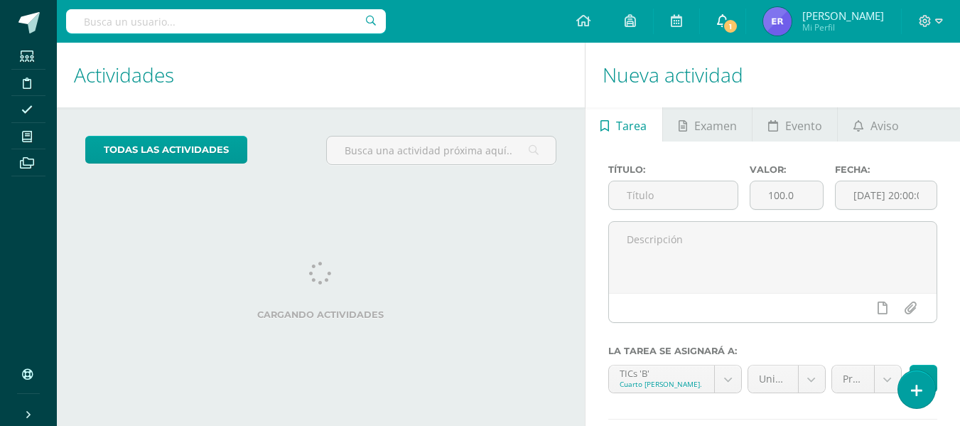
click at [728, 21] on icon at bounding box center [722, 20] width 11 height 13
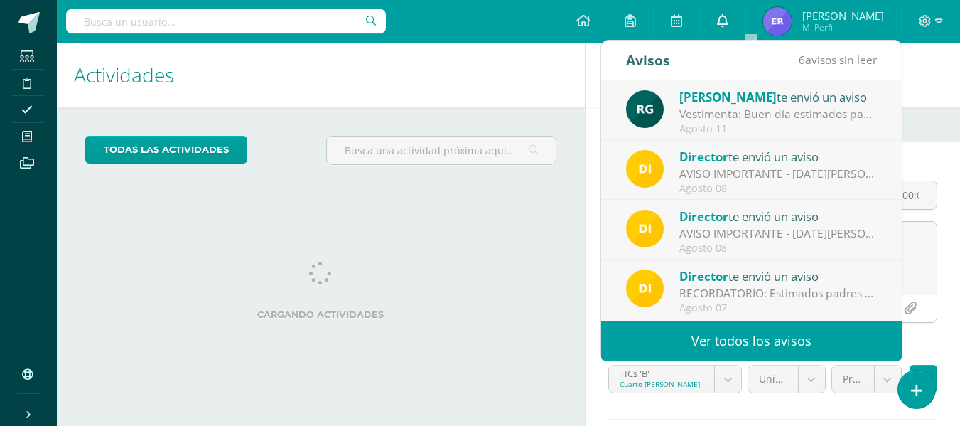
click at [728, 21] on icon at bounding box center [722, 20] width 11 height 13
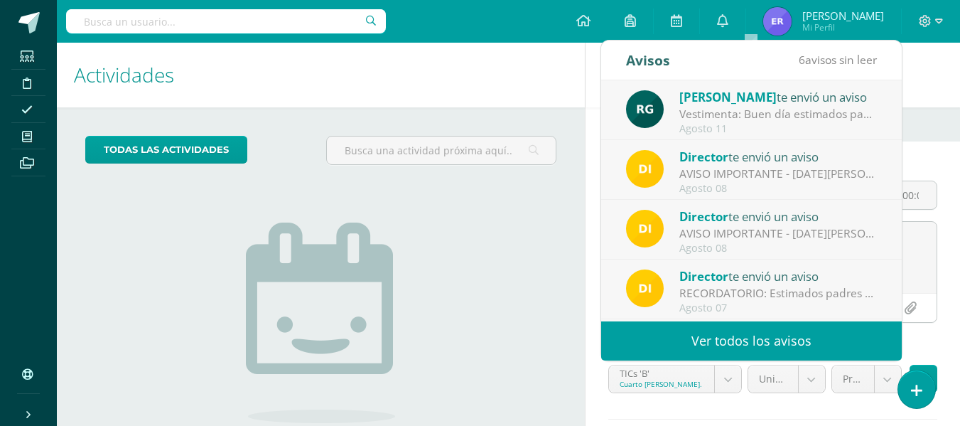
click at [146, 247] on div "todas las Actividades No tienes actividades Échale un vistazo a los demás perío…" at bounding box center [321, 326] width 528 height 439
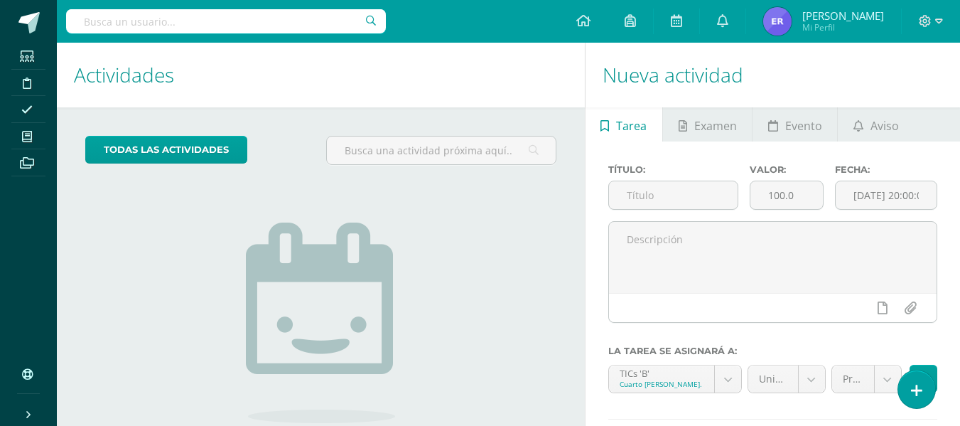
click at [335, 214] on div "No tienes actividades Échale un vistazo a los demás períodos o sal y disfruta d…" at bounding box center [320, 338] width 284 height 325
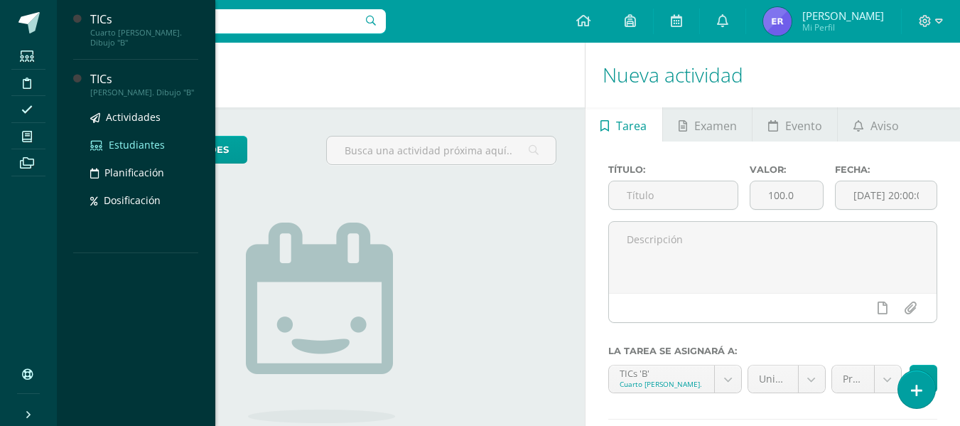
click at [136, 139] on span "Estudiantes" at bounding box center [137, 144] width 56 height 13
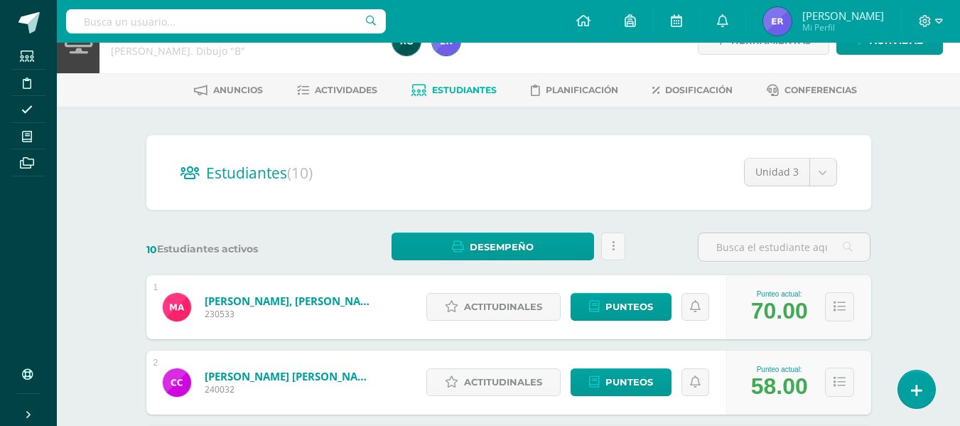
scroll to position [9, 0]
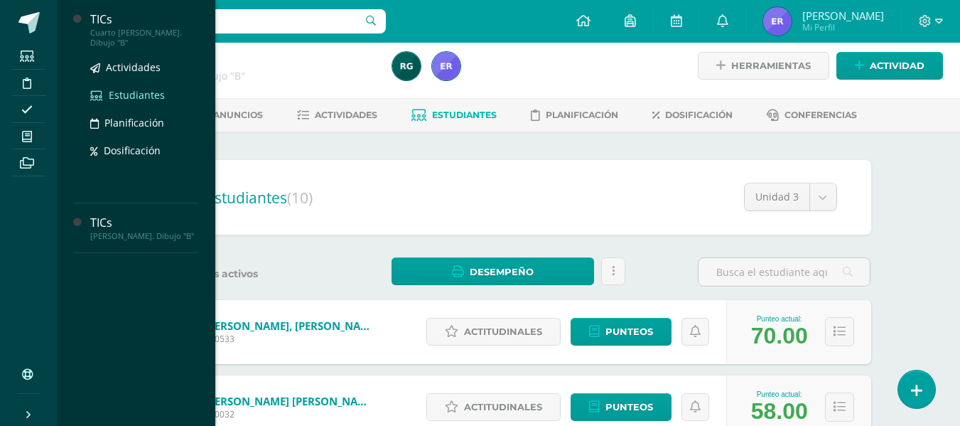
click at [139, 92] on link "Estudiantes" at bounding box center [144, 95] width 108 height 16
